Goal: Transaction & Acquisition: Obtain resource

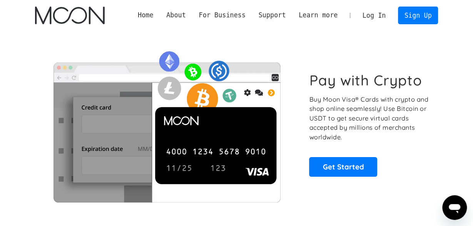
click at [160, 13] on link "Home" at bounding box center [145, 15] width 28 height 10
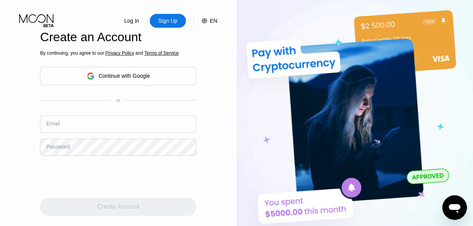
click at [167, 23] on div "Sign Up" at bounding box center [167, 21] width 21 height 8
click at [73, 67] on div "Continue with Google" at bounding box center [118, 76] width 156 height 19
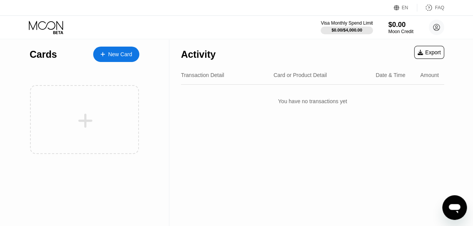
click at [112, 53] on div "New Card" at bounding box center [120, 54] width 24 height 7
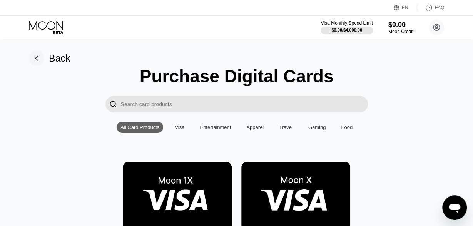
click at [285, 198] on img at bounding box center [295, 196] width 109 height 69
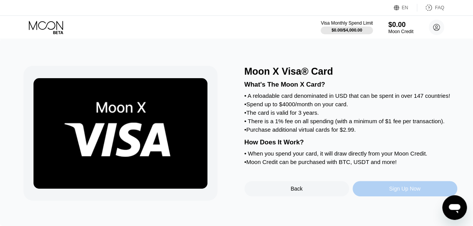
click at [378, 196] on div "Sign Up Now" at bounding box center [404, 188] width 105 height 15
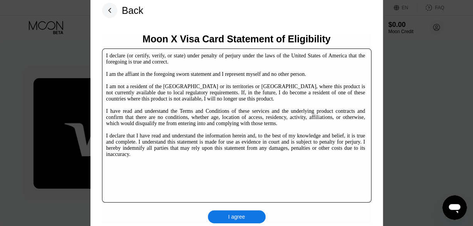
click at [240, 220] on div "I agree" at bounding box center [236, 216] width 17 height 7
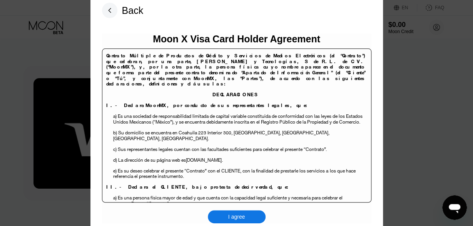
click at [228, 217] on div "I agree" at bounding box center [237, 216] width 58 height 13
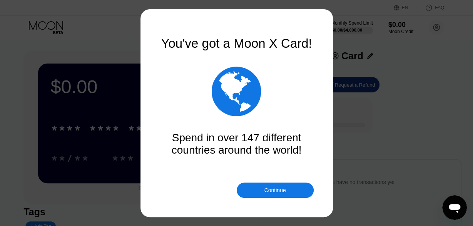
click at [254, 191] on div "Continue" at bounding box center [275, 189] width 77 height 15
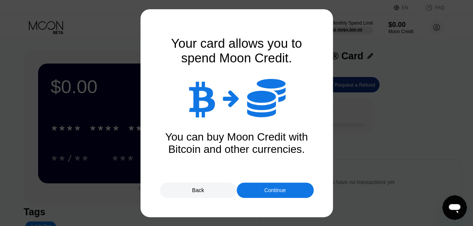
click at [261, 186] on div "Continue" at bounding box center [275, 189] width 77 height 15
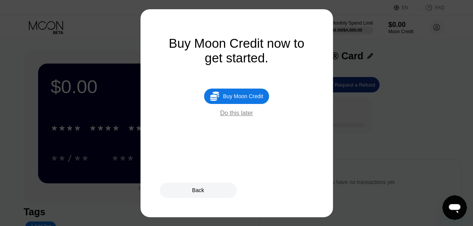
click at [227, 123] on div "Buy Moon Credit now to get started.  Buy Moon Credit Do this later" at bounding box center [237, 113] width 154 height 154
click at [230, 117] on div "Do this later" at bounding box center [236, 113] width 33 height 7
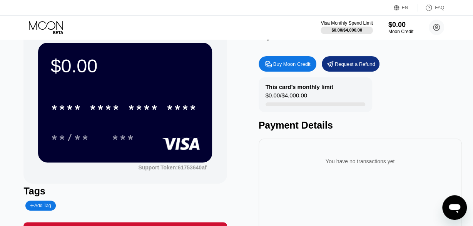
scroll to position [21, 0]
click at [39, 207] on div "Add Tag" at bounding box center [40, 205] width 21 height 5
type input "t"
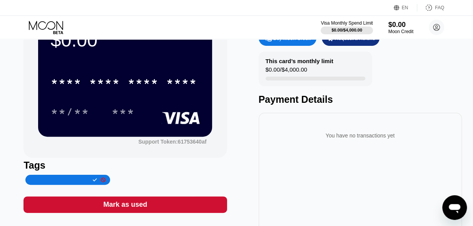
scroll to position [38, 0]
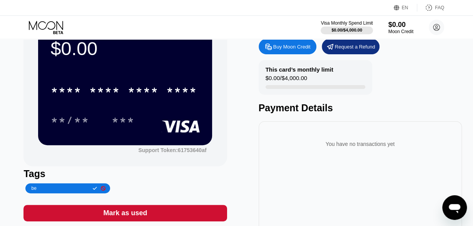
type input "b"
type input "[PERSON_NAME]"
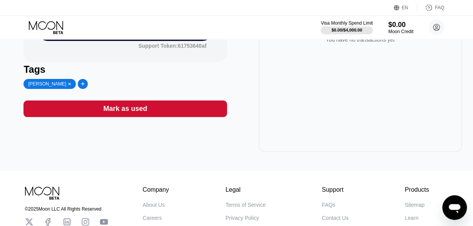
scroll to position [140, 0]
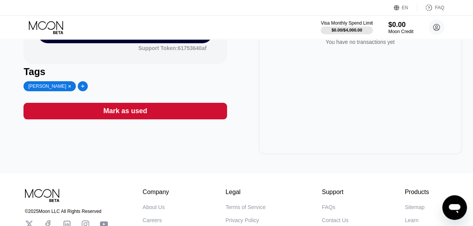
click at [36, 119] on div "Mark as used" at bounding box center [124, 111] width 203 height 17
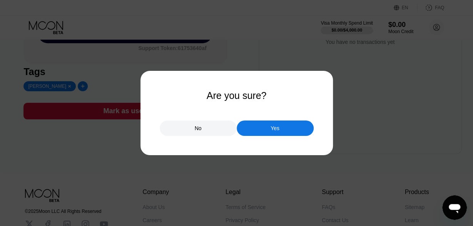
click at [301, 132] on div "Yes" at bounding box center [275, 127] width 77 height 15
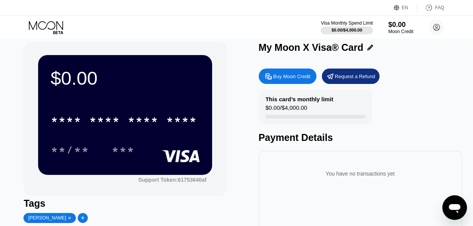
scroll to position [0, 0]
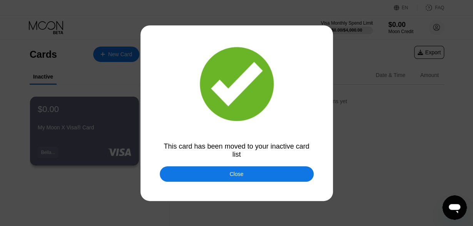
click at [310, 178] on div "Close" at bounding box center [237, 173] width 154 height 15
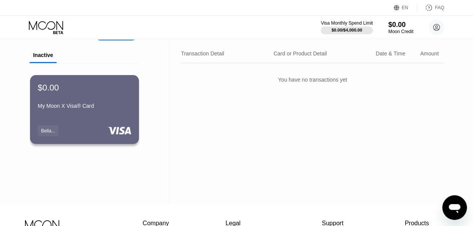
scroll to position [15, 0]
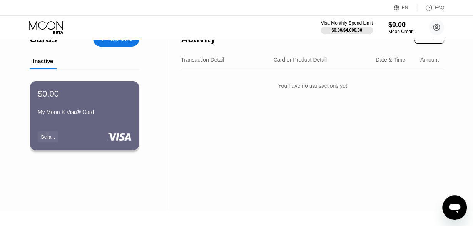
click at [45, 145] on div "$0.00 My Moon X Visa® Card Bella..." at bounding box center [84, 115] width 109 height 69
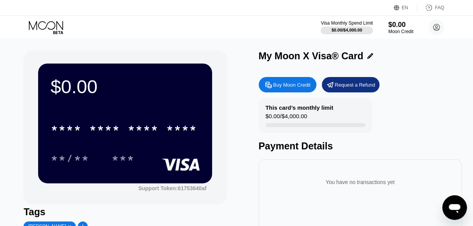
click at [368, 58] on icon at bounding box center [370, 56] width 6 height 6
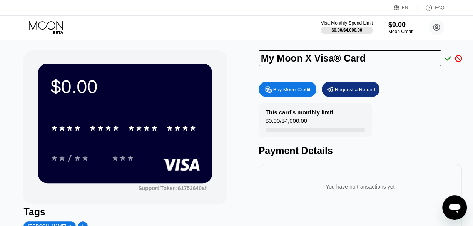
click at [307, 61] on input "My Moon X Visa® Card" at bounding box center [349, 58] width 182 height 16
click at [447, 57] on icon at bounding box center [448, 58] width 6 height 7
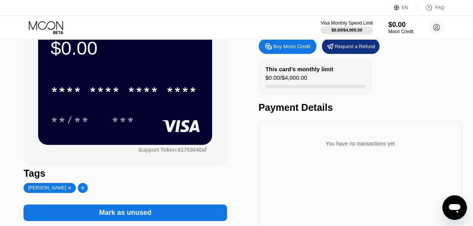
scroll to position [30, 0]
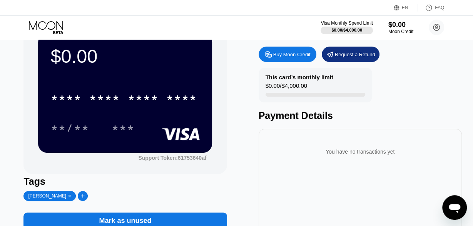
click at [62, 102] on div "* * * *" at bounding box center [65, 99] width 31 height 12
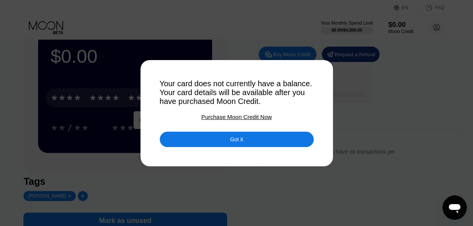
click at [303, 143] on div "Got it" at bounding box center [237, 139] width 154 height 15
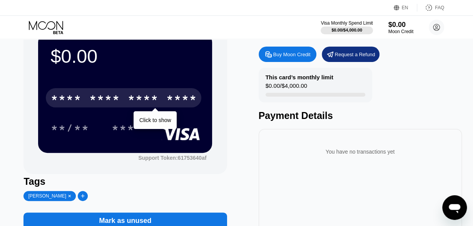
click at [145, 120] on div "***" at bounding box center [128, 127] width 35 height 19
click at [155, 122] on div "**/** ***" at bounding box center [124, 127] width 149 height 19
click at [126, 100] on div "* * * * * * * * * * * * ****" at bounding box center [123, 97] width 155 height 19
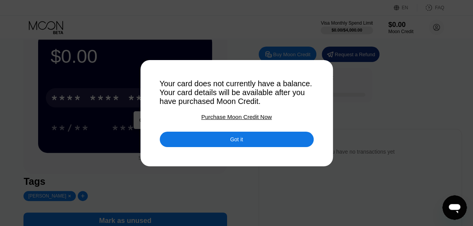
click at [299, 142] on div "Got it" at bounding box center [237, 139] width 154 height 15
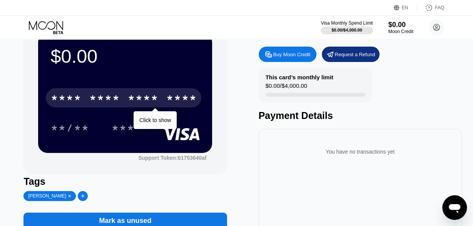
click at [70, 135] on div "**/**" at bounding box center [69, 129] width 38 height 12
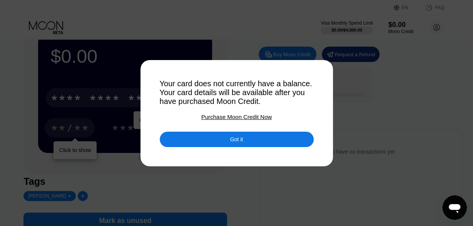
click at [263, 118] on div "Purchase Moon Credit Now" at bounding box center [236, 116] width 70 height 7
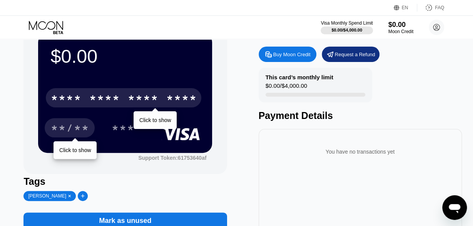
type input "0"
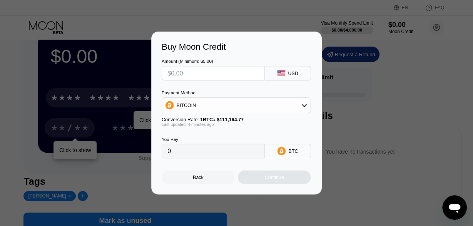
click at [264, 118] on div "Conversion Rate: 1 BTC ≈ $111,164.77" at bounding box center [236, 119] width 149 height 5
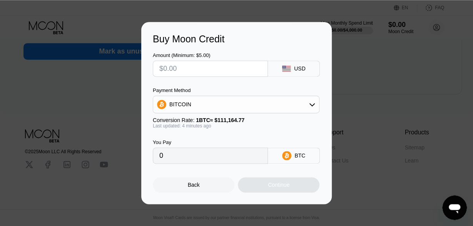
scroll to position [208, 0]
click at [185, 190] on div "Back" at bounding box center [194, 184] width 82 height 15
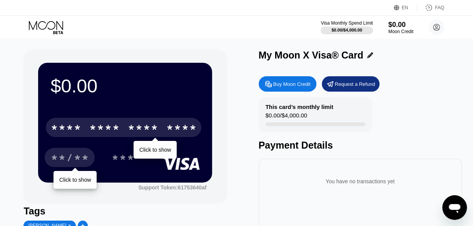
scroll to position [0, 0]
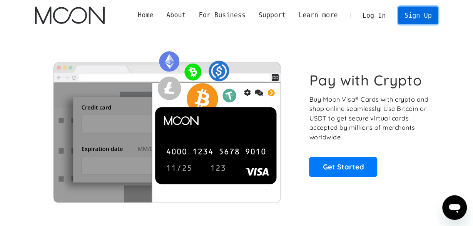
click at [422, 16] on link "Sign Up" at bounding box center [418, 15] width 40 height 17
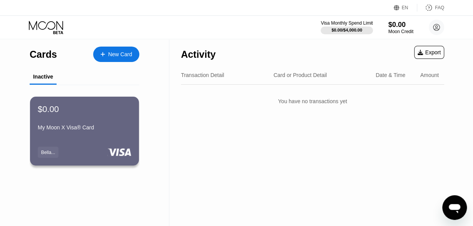
click at [432, 51] on div "Export" at bounding box center [428, 52] width 23 height 6
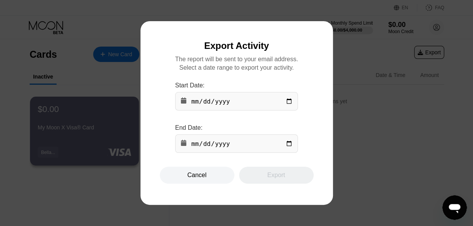
click at [196, 100] on input "date" at bounding box center [236, 101] width 123 height 18
click at [197, 102] on input "date" at bounding box center [236, 101] width 123 height 18
drag, startPoint x: 191, startPoint y: 99, endPoint x: 195, endPoint y: 101, distance: 4.6
click at [195, 101] on input "date" at bounding box center [236, 101] width 123 height 18
click at [287, 102] on input "date" at bounding box center [236, 101] width 123 height 18
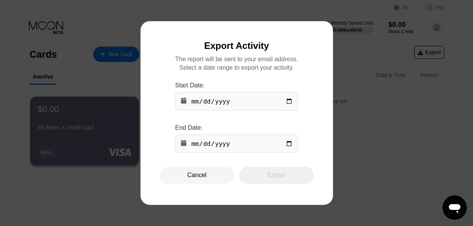
click at [287, 104] on input "[DATE]" at bounding box center [236, 101] width 123 height 18
click at [196, 102] on input "[DATE]" at bounding box center [236, 101] width 123 height 18
type input "[DATE]"
click at [198, 146] on input "date" at bounding box center [236, 143] width 123 height 18
type input "2030-09-27"
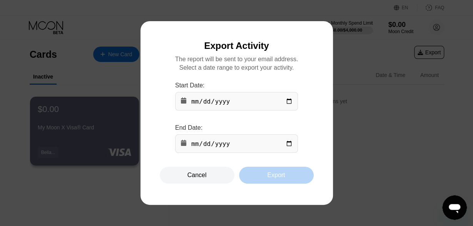
click at [283, 179] on div "Export" at bounding box center [276, 175] width 18 height 8
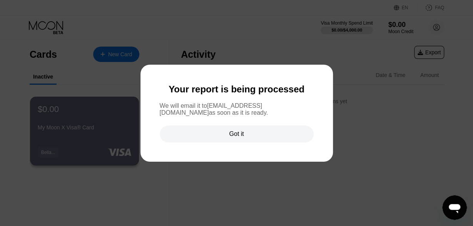
click at [293, 136] on div "Got it" at bounding box center [237, 133] width 154 height 17
